Goal: Entertainment & Leisure: Consume media (video, audio)

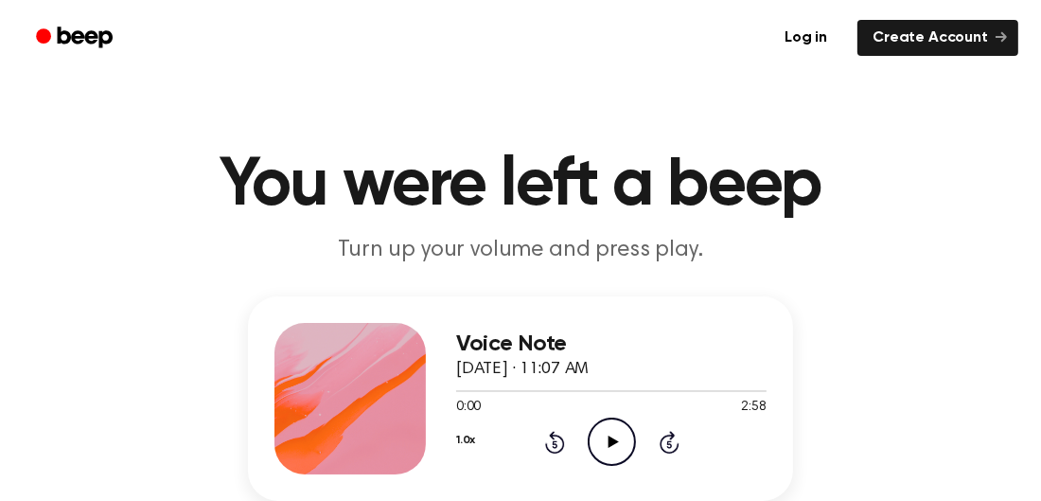
click at [611, 437] on icon "Play Audio" at bounding box center [612, 441] width 48 height 48
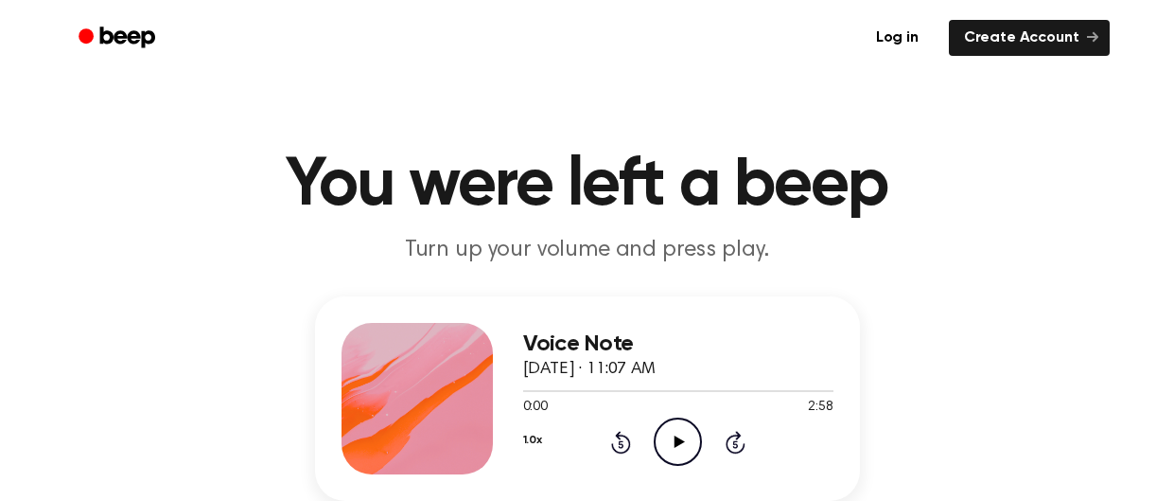
click at [669, 441] on icon "Play Audio" at bounding box center [678, 441] width 48 height 48
click at [665, 452] on icon "Play Audio" at bounding box center [678, 441] width 48 height 48
